Goal: Task Accomplishment & Management: Complete application form

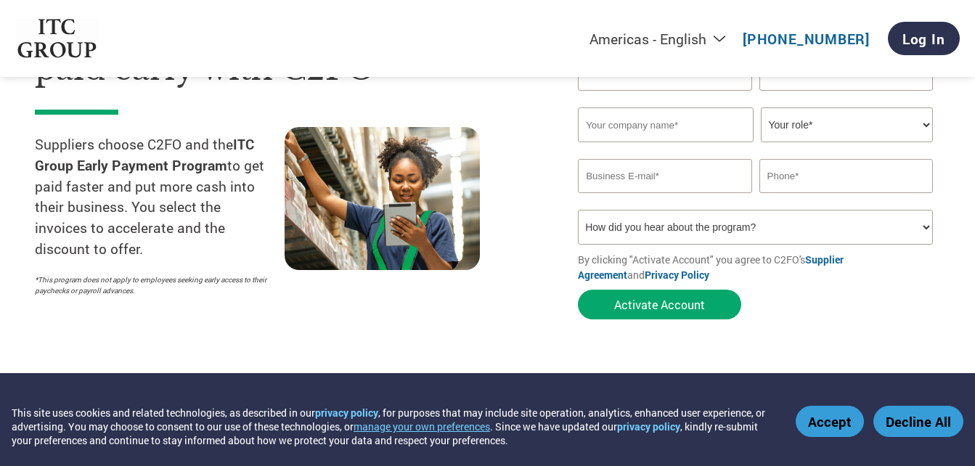
scroll to position [147, 0]
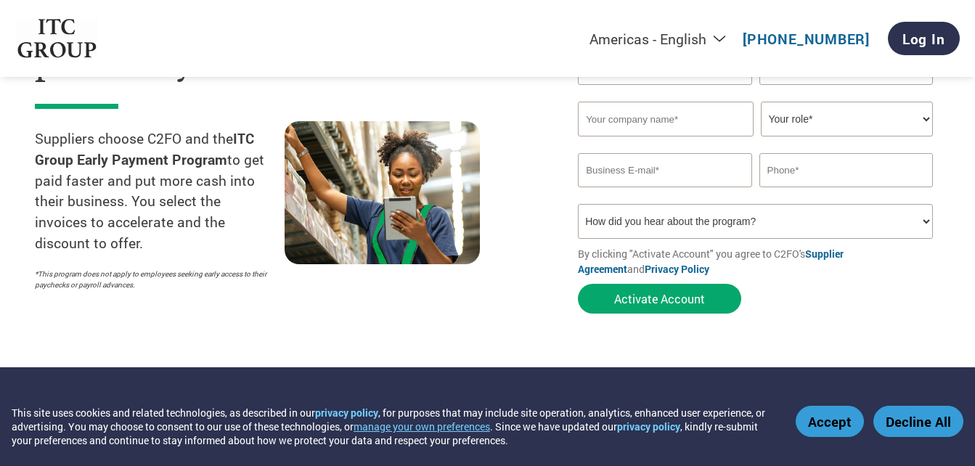
click at [830, 425] on button "Accept" at bounding box center [830, 421] width 68 height 31
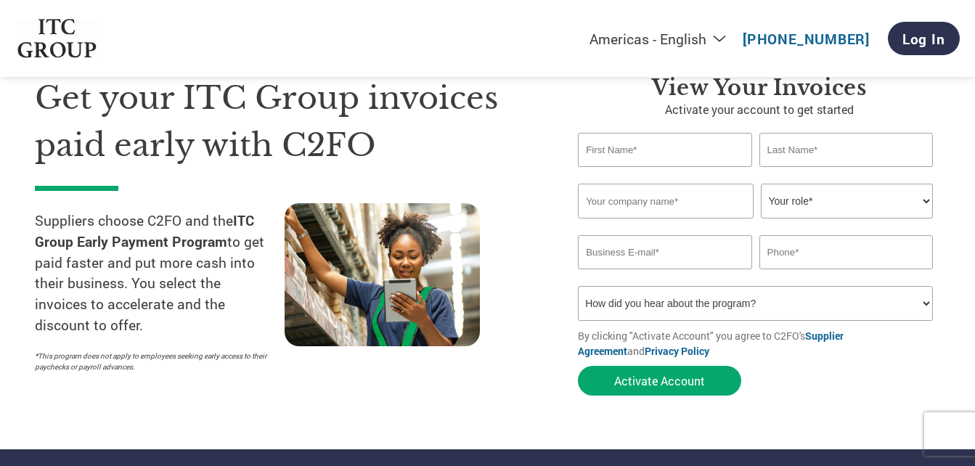
scroll to position [70, 0]
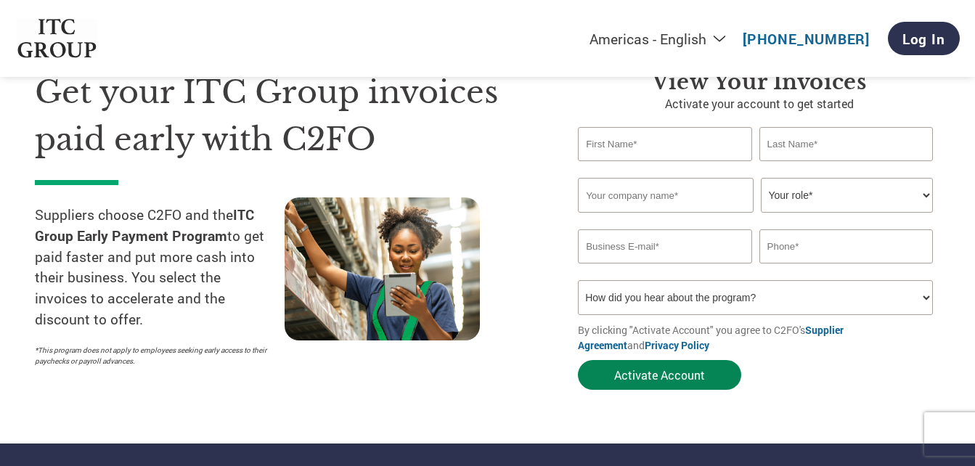
click at [668, 386] on button "Activate Account" at bounding box center [659, 375] width 163 height 30
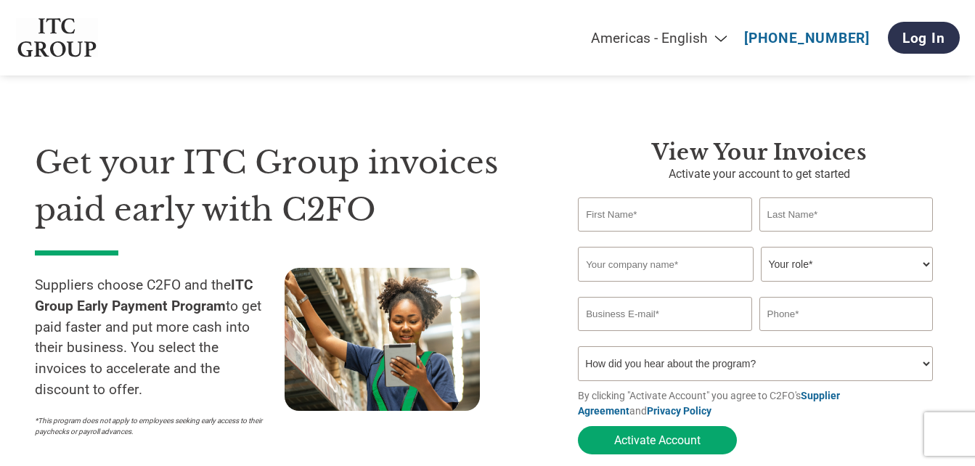
click at [668, 447] on button "Activate Account" at bounding box center [657, 440] width 159 height 28
click at [598, 224] on input "text" at bounding box center [665, 215] width 174 height 34
type input "Raman"
type input "Kumar"
type input "Verto Mobility Management Services"
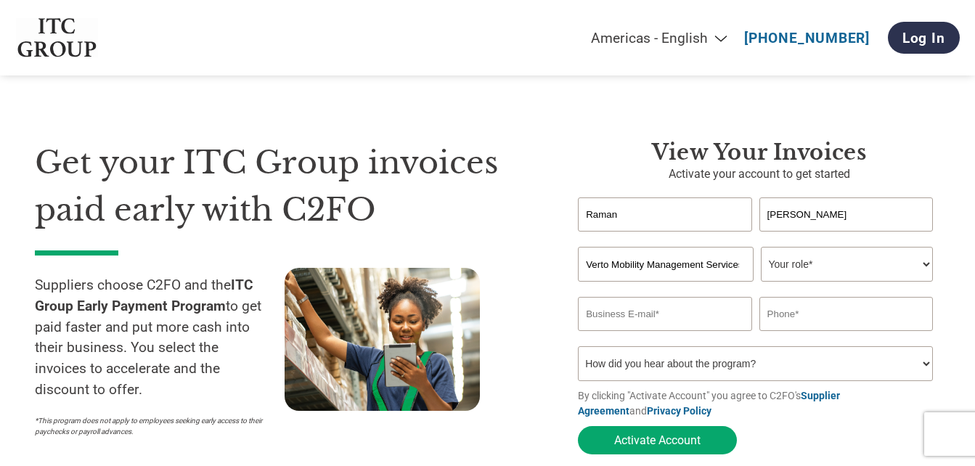
type input "raman@vertoservices.com"
type input "09891081221"
click at [710, 368] on select "How did you hear about the program? Received a letter Email Social Media Online…" at bounding box center [755, 363] width 355 height 35
select select "Email"
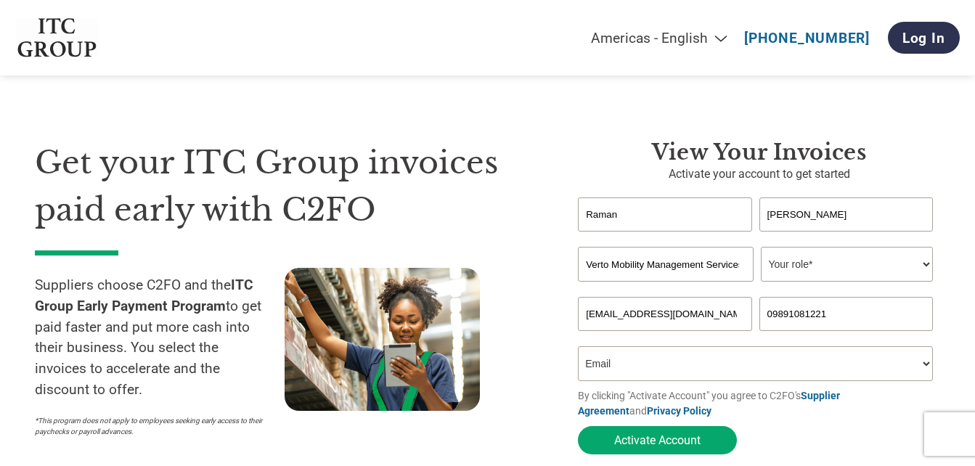
click at [578, 351] on select "How did you hear about the program? Received a letter Email Social Media Online…" at bounding box center [755, 363] width 355 height 35
